Goal: Check status: Check status

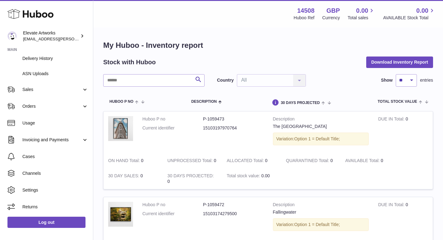
click at [184, 43] on h1 "My Huboo - Inventory report" at bounding box center [268, 45] width 330 height 10
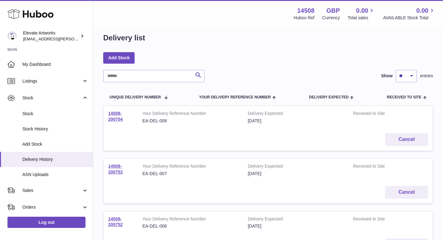
scroll to position [10, 0]
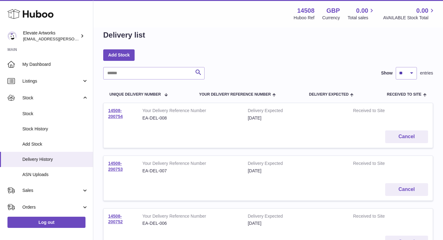
click at [171, 110] on strong "Your Delivery Reference Number" at bounding box center [190, 111] width 96 height 7
click at [260, 117] on div "[DATE]" at bounding box center [296, 118] width 96 height 6
click at [111, 116] on link "14508-200754" at bounding box center [115, 113] width 15 height 11
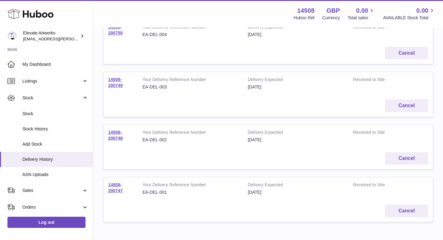
scroll to position [240, 0]
